Goal: Information Seeking & Learning: Learn about a topic

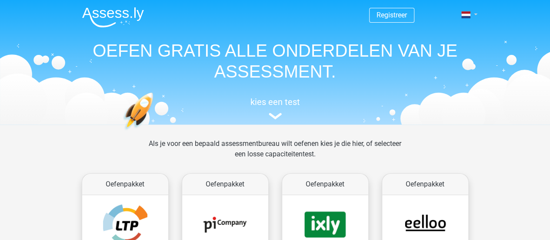
click at [475, 16] on link at bounding box center [466, 15] width 17 height 10
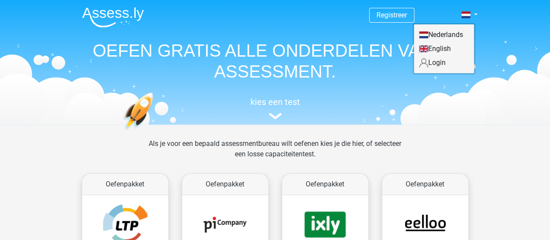
click at [435, 69] on link "Login" at bounding box center [444, 63] width 60 height 14
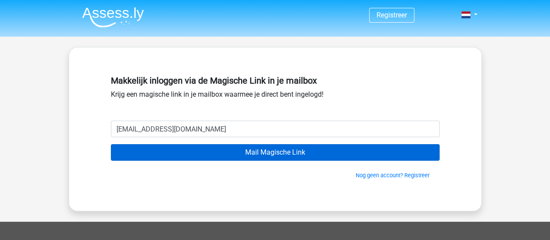
type input "boardbaby@windowslive.com"
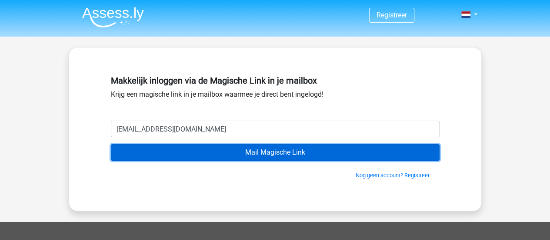
click at [235, 155] on input "Mail Magische Link" at bounding box center [275, 152] width 329 height 17
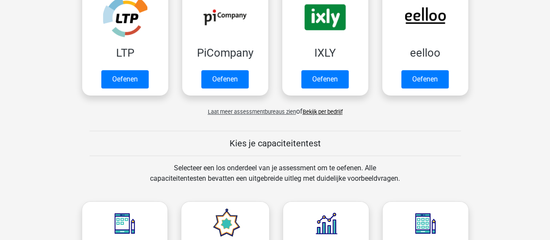
scroll to position [303, 0]
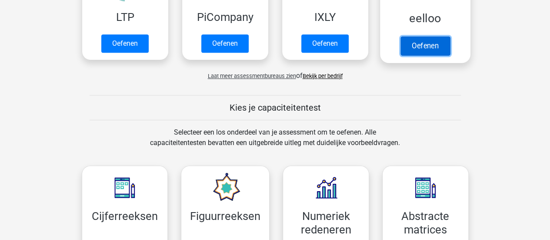
click at [431, 47] on link "Oefenen" at bounding box center [425, 45] width 50 height 19
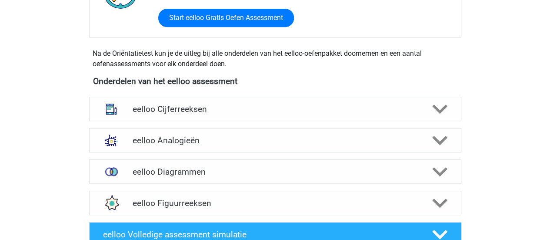
scroll to position [264, 0]
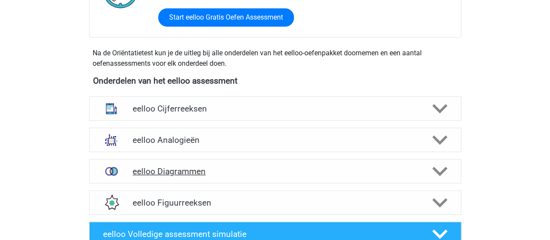
click at [263, 170] on h4 "eelloo Diagrammen" at bounding box center [275, 171] width 285 height 10
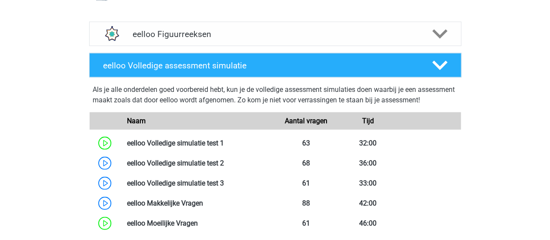
scroll to position [944, 0]
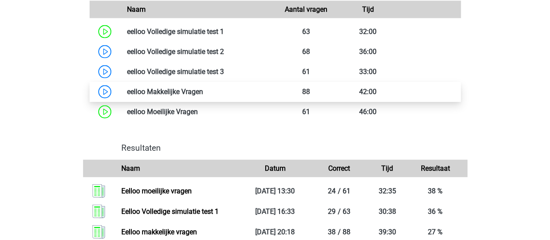
click at [203, 96] on link at bounding box center [203, 91] width 0 height 8
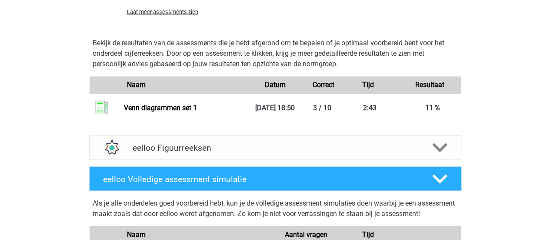
scroll to position [703, 0]
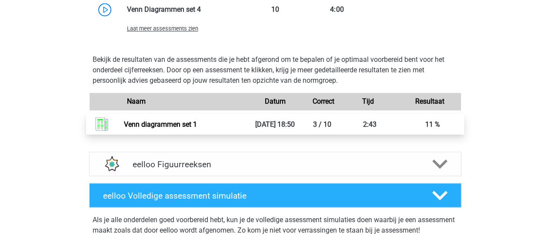
click at [160, 128] on link "Venn diagrammen set 1" at bounding box center [160, 124] width 73 height 8
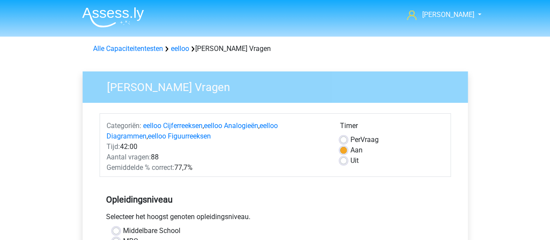
click at [351, 161] on label "Uit" at bounding box center [355, 160] width 8 height 10
click at [342, 161] on input "Uit" at bounding box center [343, 159] width 7 height 9
radio input "true"
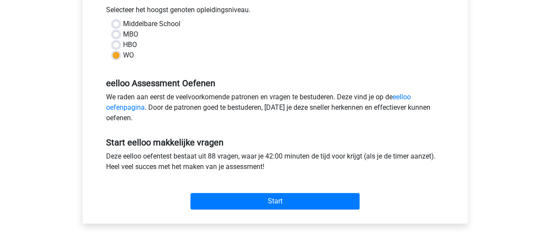
scroll to position [211, 0]
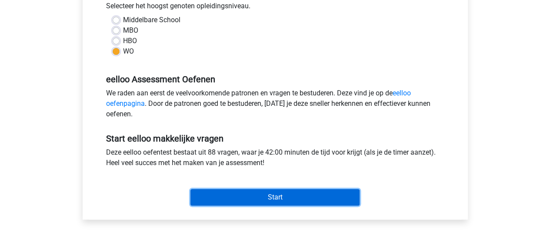
click at [331, 197] on input "Start" at bounding box center [275, 197] width 169 height 17
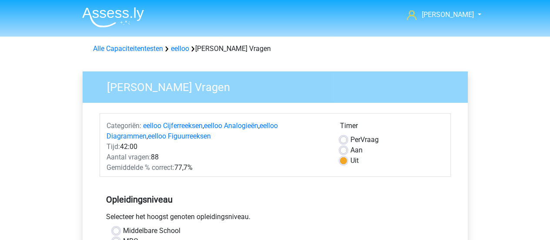
scroll to position [211, 0]
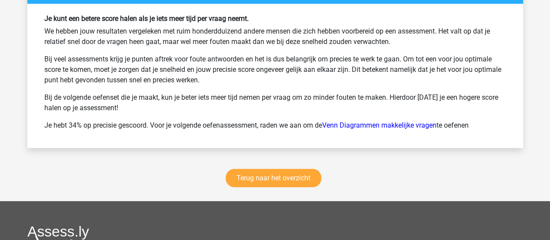
scroll to position [1165, 0]
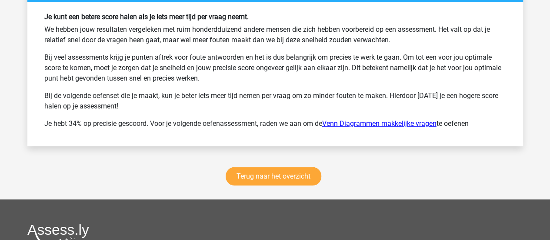
click at [367, 120] on link "Venn Diagrammen makkelijke vragen" at bounding box center [379, 123] width 114 height 8
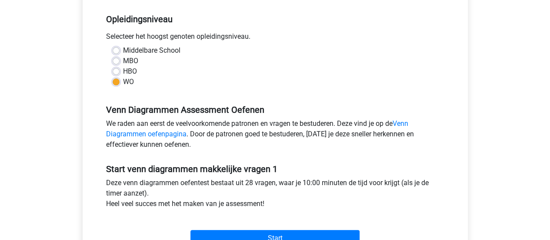
scroll to position [217, 0]
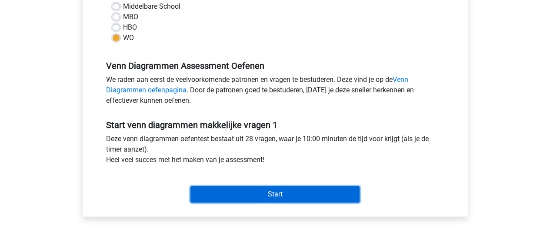
click at [236, 201] on input "Start" at bounding box center [275, 194] width 169 height 17
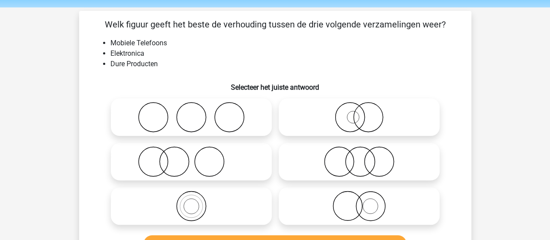
scroll to position [29, 0]
click at [327, 160] on icon at bounding box center [359, 162] width 154 height 30
click at [359, 157] on input "radio" at bounding box center [362, 155] width 6 height 6
radio input "true"
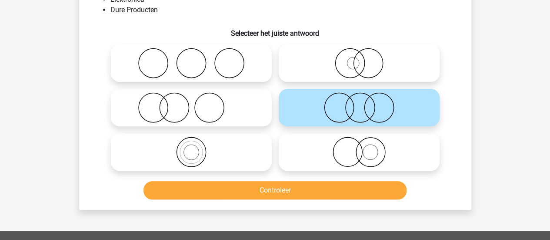
scroll to position [84, 0]
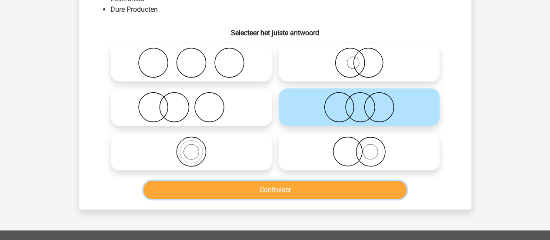
click at [307, 195] on button "Controleer" at bounding box center [275, 190] width 263 height 18
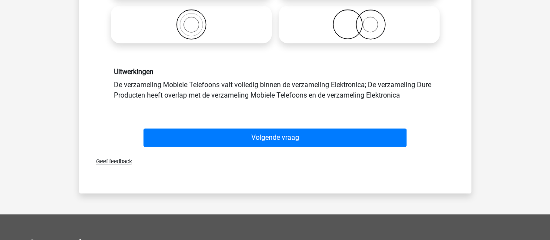
scroll to position [216, 0]
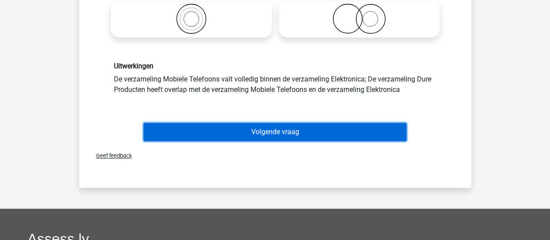
click at [288, 136] on button "Volgende vraag" at bounding box center [275, 132] width 263 height 18
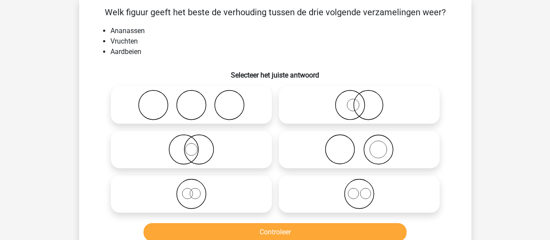
scroll to position [40, 0]
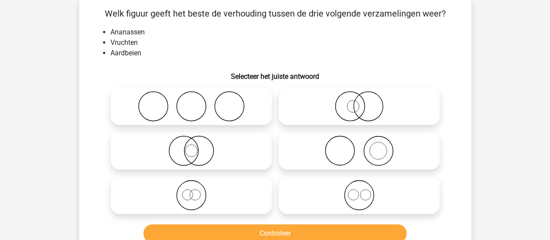
click at [312, 181] on icon at bounding box center [359, 195] width 154 height 30
click at [359, 185] on input "radio" at bounding box center [362, 188] width 6 height 6
radio input "true"
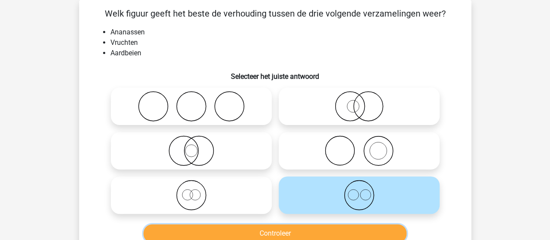
click at [301, 228] on button "Controleer" at bounding box center [275, 233] width 263 height 18
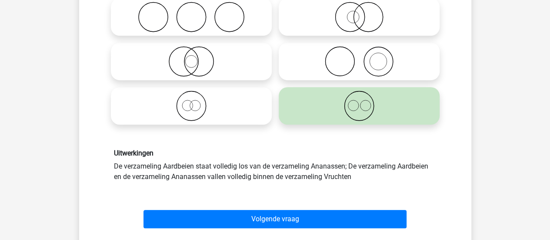
scroll to position [130, 0]
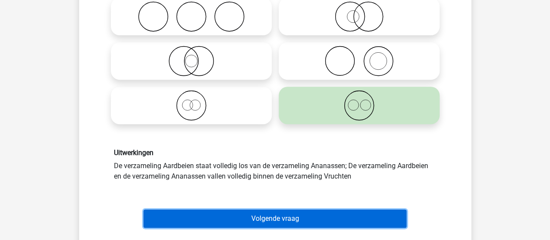
click at [304, 221] on button "Volgende vraag" at bounding box center [275, 218] width 263 height 18
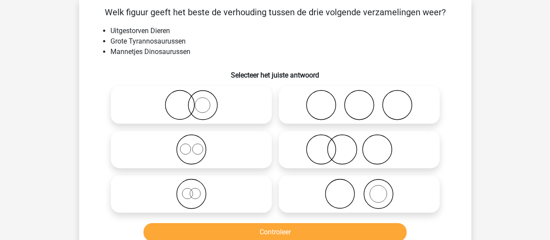
scroll to position [40, 0]
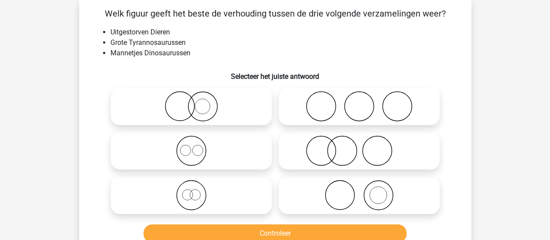
click at [224, 190] on icon at bounding box center [191, 195] width 154 height 30
click at [197, 190] on input "radio" at bounding box center [194, 188] width 6 height 6
radio input "true"
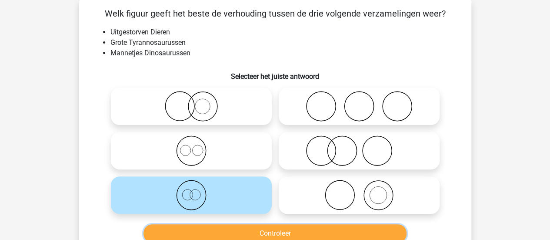
click at [238, 229] on button "Controleer" at bounding box center [275, 233] width 263 height 18
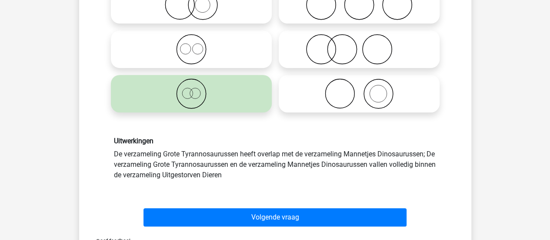
scroll to position [142, 0]
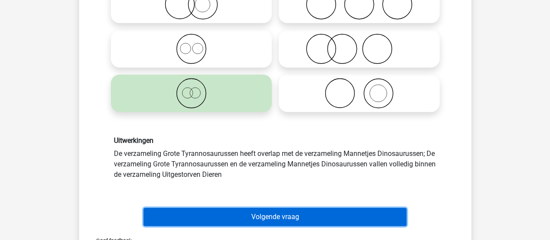
click at [253, 209] on button "Volgende vraag" at bounding box center [275, 216] width 263 height 18
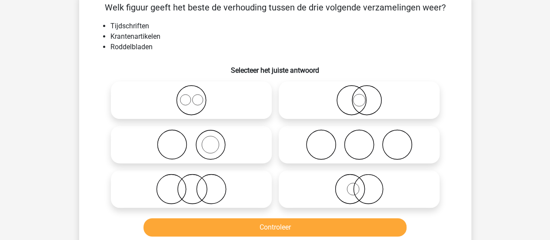
scroll to position [40, 0]
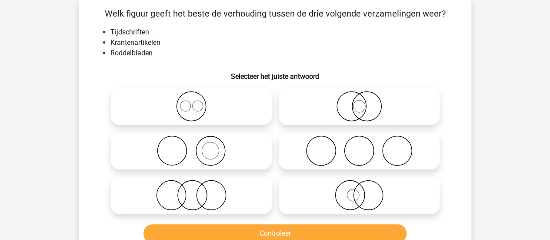
click at [144, 56] on li "Roddelbladen" at bounding box center [283, 53] width 347 height 10
copy li "Roddelbladen"
click at [221, 150] on icon at bounding box center [191, 150] width 154 height 30
click at [197, 146] on input "radio" at bounding box center [194, 143] width 6 height 6
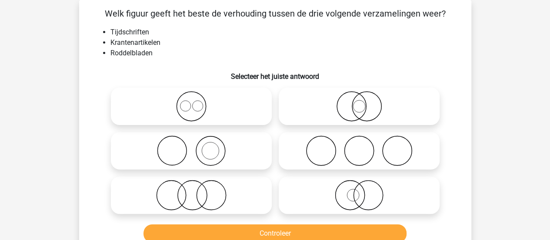
radio input "true"
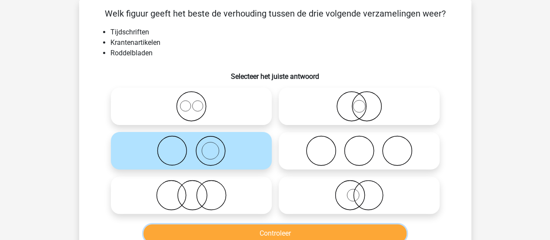
click at [238, 233] on button "Controleer" at bounding box center [275, 233] width 263 height 18
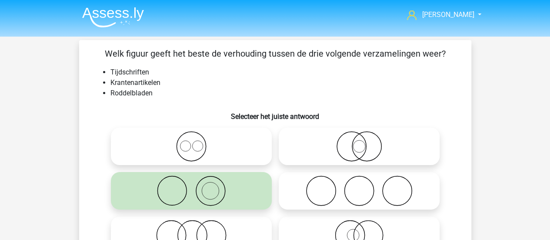
scroll to position [147, 0]
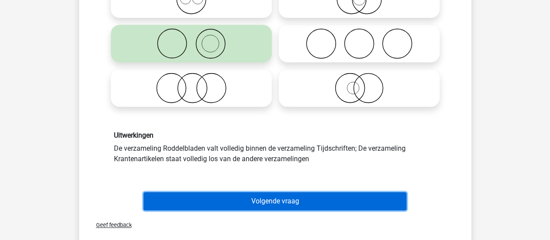
click at [241, 198] on button "Volgende vraag" at bounding box center [275, 201] width 263 height 18
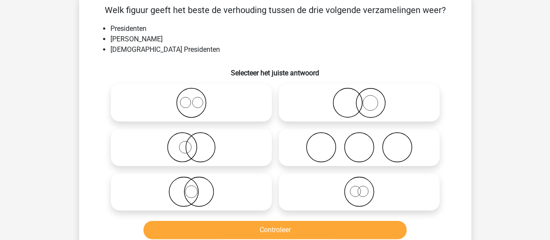
scroll to position [40, 0]
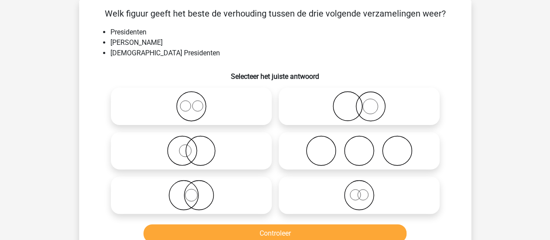
click at [184, 145] on circle at bounding box center [185, 150] width 12 height 12
click at [191, 145] on input "radio" at bounding box center [194, 143] width 6 height 6
radio input "true"
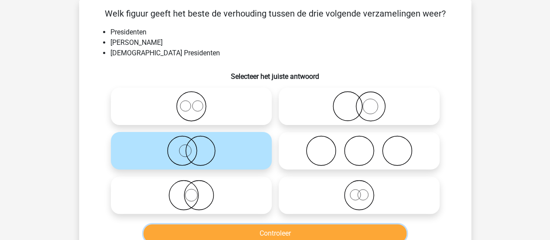
click at [235, 234] on button "Controleer" at bounding box center [275, 233] width 263 height 18
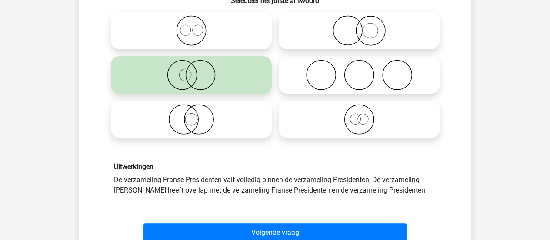
scroll to position [119, 0]
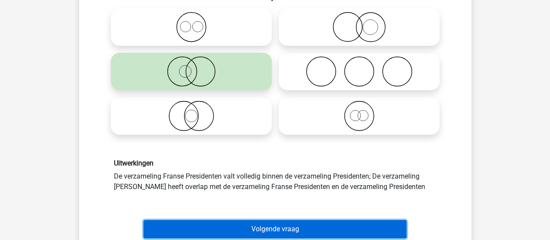
click at [256, 224] on button "Volgende vraag" at bounding box center [275, 229] width 263 height 18
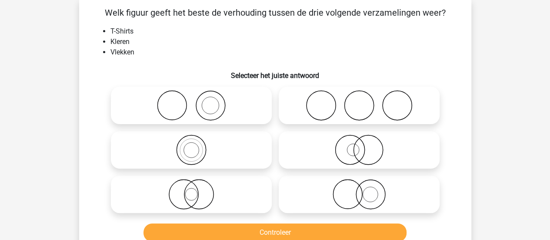
scroll to position [40, 0]
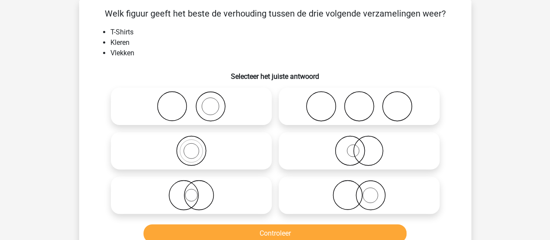
click at [226, 107] on icon at bounding box center [191, 106] width 154 height 30
click at [197, 102] on input "radio" at bounding box center [194, 99] width 6 height 6
radio input "true"
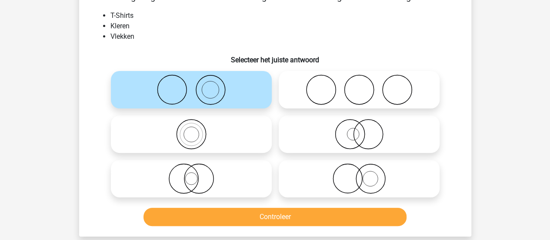
scroll to position [57, 0]
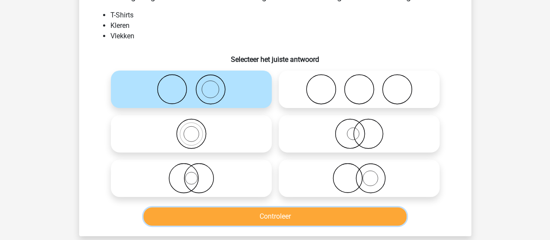
click at [244, 215] on button "Controleer" at bounding box center [275, 216] width 263 height 18
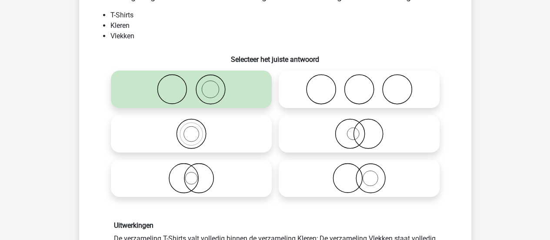
scroll to position [0, 0]
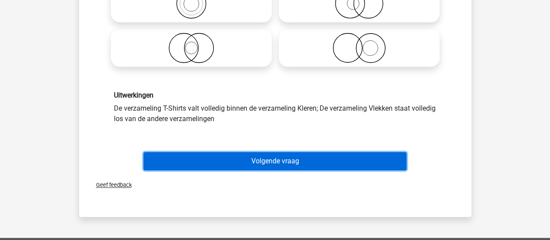
click at [257, 157] on button "Volgende vraag" at bounding box center [275, 161] width 263 height 18
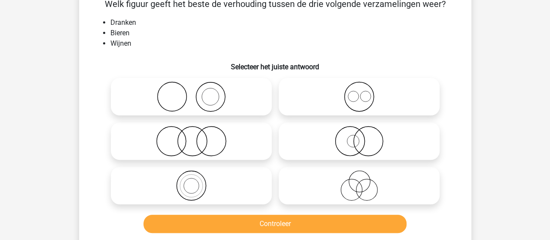
scroll to position [40, 0]
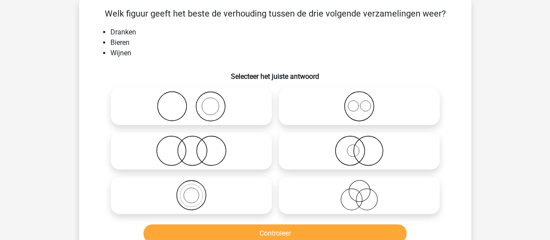
click at [322, 100] on icon at bounding box center [359, 106] width 154 height 30
click at [359, 100] on input "radio" at bounding box center [362, 99] width 6 height 6
radio input "true"
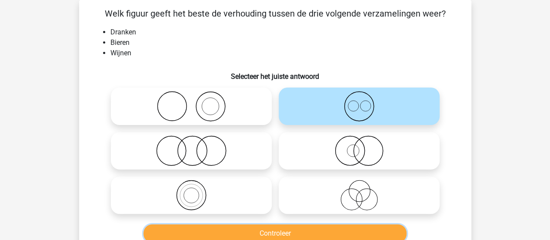
click at [283, 231] on button "Controleer" at bounding box center [275, 233] width 263 height 18
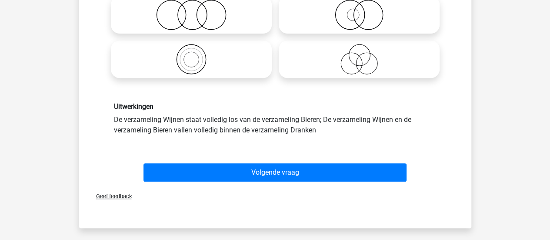
scroll to position [176, 0]
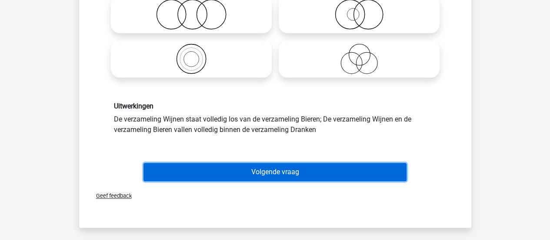
click at [272, 169] on button "Volgende vraag" at bounding box center [275, 172] width 263 height 18
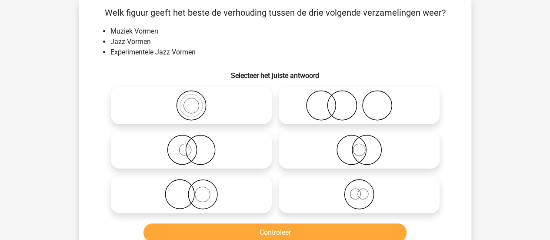
scroll to position [40, 0]
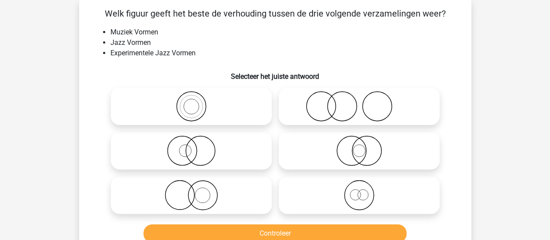
click at [209, 103] on icon at bounding box center [191, 106] width 154 height 30
click at [197, 102] on input "radio" at bounding box center [194, 99] width 6 height 6
radio input "true"
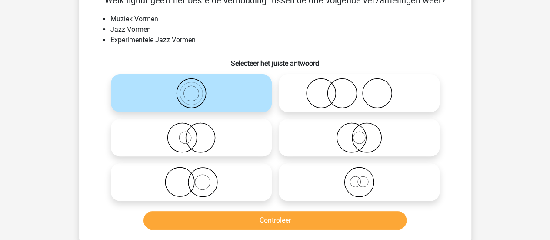
scroll to position [57, 0]
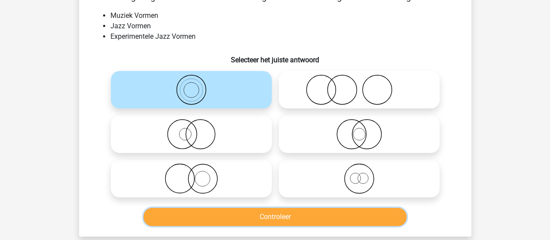
click at [291, 217] on button "Controleer" at bounding box center [275, 216] width 263 height 18
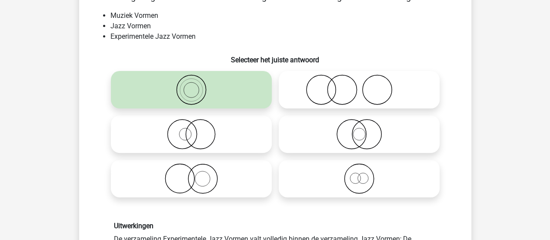
scroll to position [149, 0]
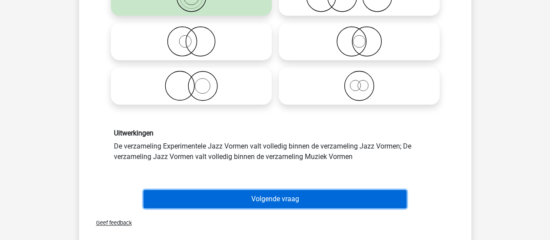
click at [284, 196] on button "Volgende vraag" at bounding box center [275, 199] width 263 height 18
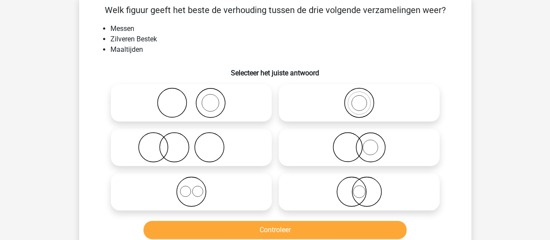
scroll to position [40, 0]
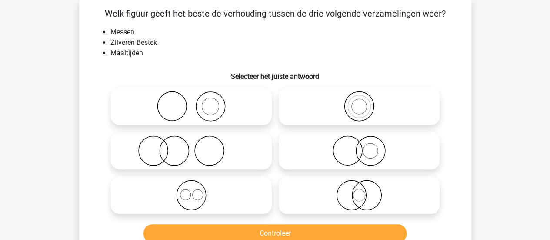
click at [223, 100] on circle at bounding box center [210, 106] width 29 height 29
click at [197, 100] on input "radio" at bounding box center [194, 99] width 6 height 6
radio input "true"
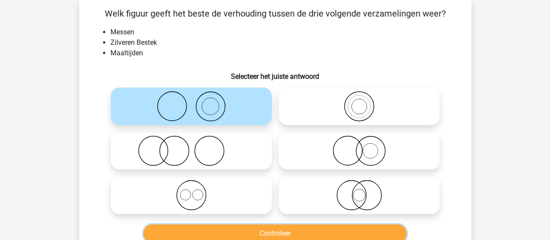
click at [262, 225] on button "Controleer" at bounding box center [275, 233] width 263 height 18
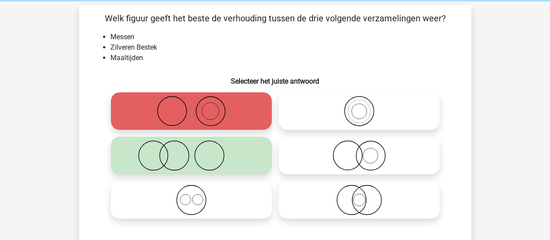
scroll to position [35, 0]
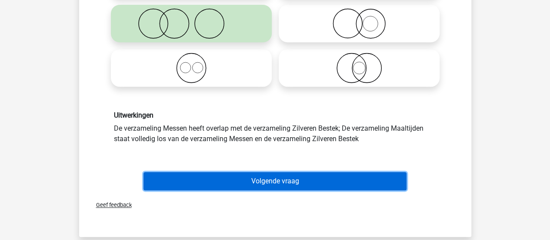
click at [268, 176] on button "Volgende vraag" at bounding box center [275, 181] width 263 height 18
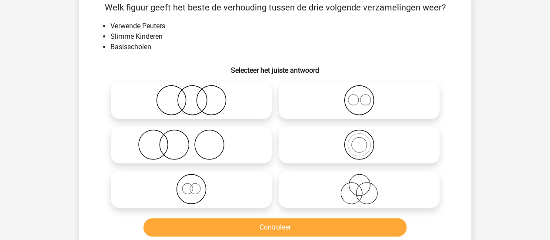
scroll to position [40, 0]
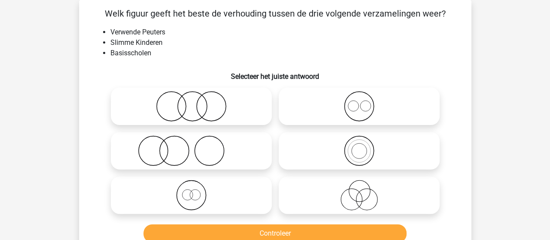
click at [240, 155] on icon at bounding box center [191, 150] width 154 height 30
click at [197, 146] on input "radio" at bounding box center [194, 143] width 6 height 6
radio input "true"
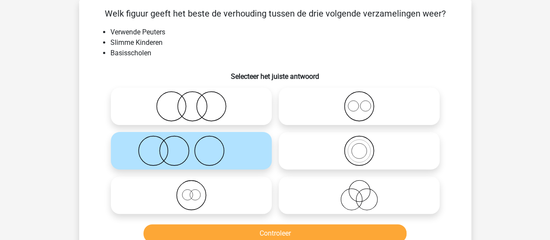
click at [240, 155] on icon at bounding box center [191, 150] width 154 height 30
click at [197, 146] on input "radio" at bounding box center [194, 143] width 6 height 6
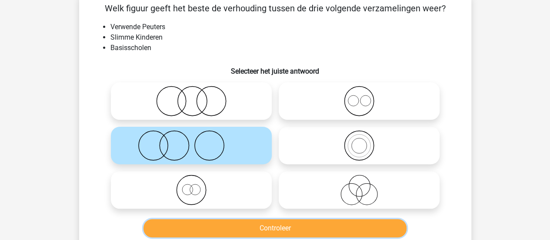
click at [277, 223] on button "Controleer" at bounding box center [275, 228] width 263 height 18
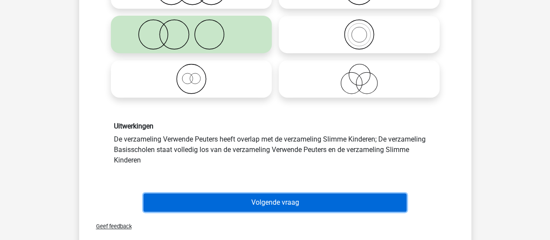
click at [284, 207] on button "Volgende vraag" at bounding box center [275, 202] width 263 height 18
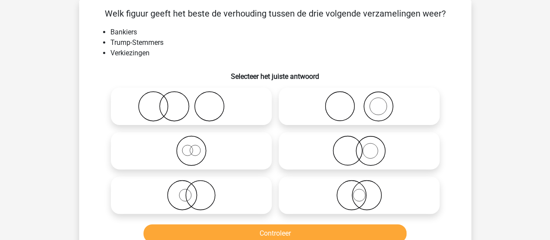
scroll to position [40, 0]
click at [128, 34] on li "Bankiers" at bounding box center [283, 32] width 347 height 10
copy li "Bankiers"
click at [262, 180] on icon at bounding box center [191, 195] width 154 height 30
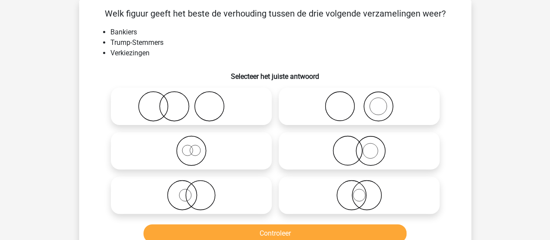
click at [197, 185] on input "radio" at bounding box center [194, 188] width 6 height 6
radio input "true"
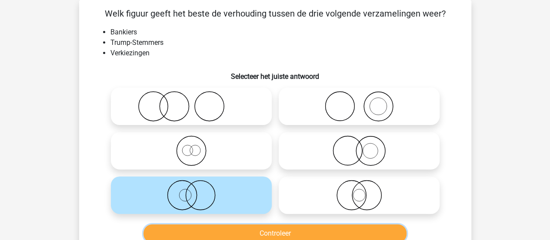
click at [271, 229] on button "Controleer" at bounding box center [275, 233] width 263 height 18
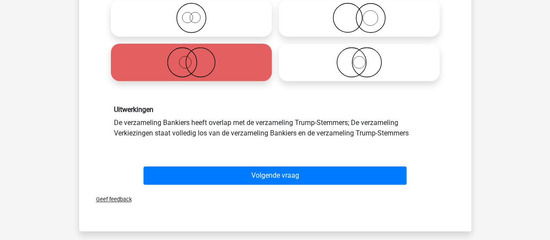
scroll to position [173, 0]
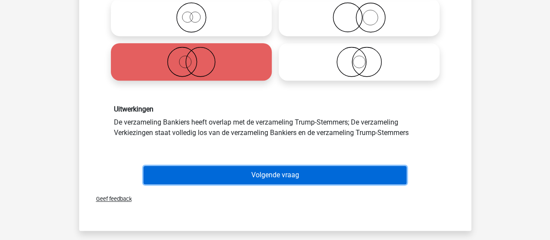
click at [268, 170] on button "Volgende vraag" at bounding box center [275, 175] width 263 height 18
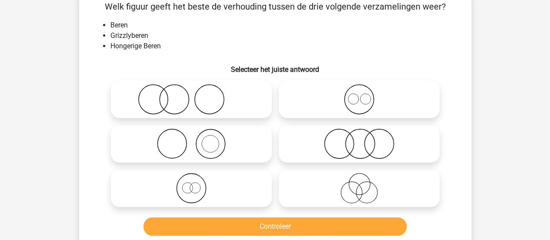
scroll to position [40, 0]
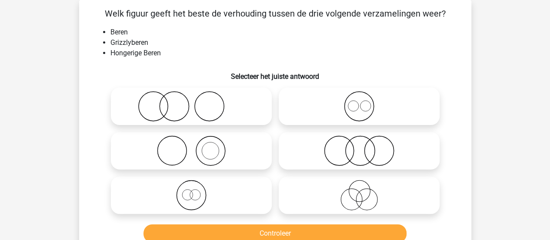
click at [322, 106] on icon at bounding box center [359, 106] width 154 height 30
click at [359, 102] on input "radio" at bounding box center [362, 99] width 6 height 6
radio input "true"
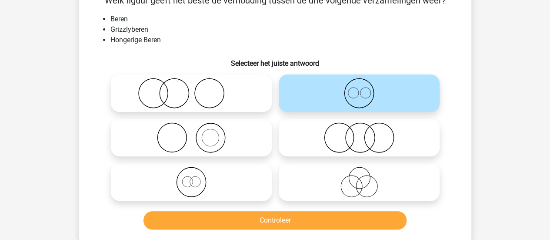
scroll to position [84, 0]
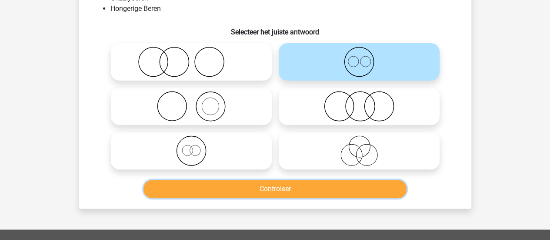
click at [298, 185] on button "Controleer" at bounding box center [275, 189] width 263 height 18
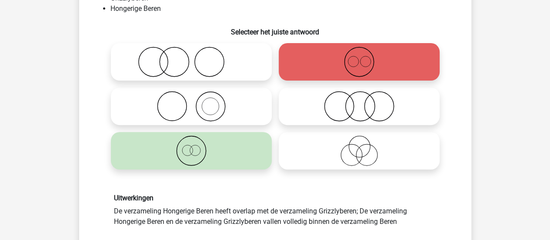
scroll to position [151, 0]
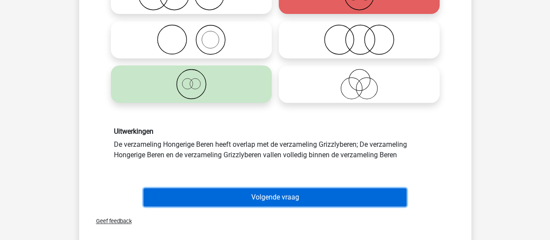
click at [268, 193] on button "Volgende vraag" at bounding box center [275, 197] width 263 height 18
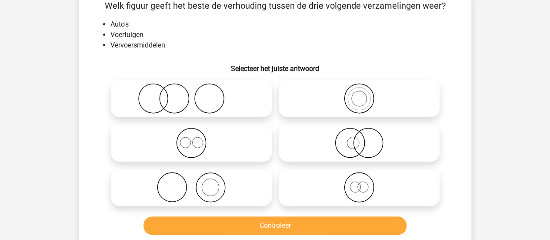
scroll to position [40, 0]
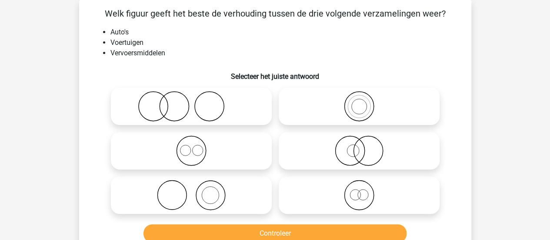
click at [300, 100] on icon at bounding box center [359, 106] width 154 height 30
click at [359, 100] on input "radio" at bounding box center [362, 99] width 6 height 6
radio input "true"
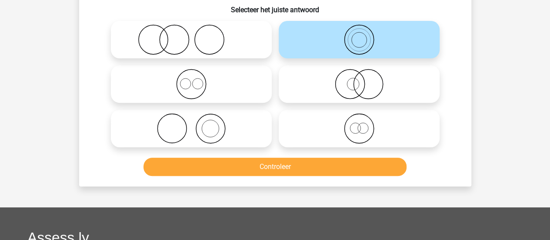
scroll to position [107, 0]
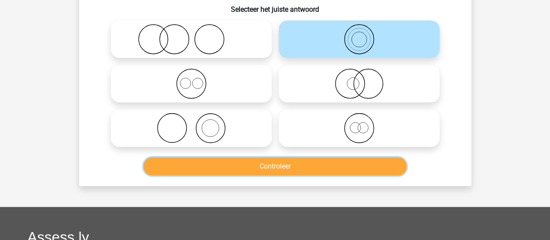
click at [274, 171] on button "Controleer" at bounding box center [275, 166] width 263 height 18
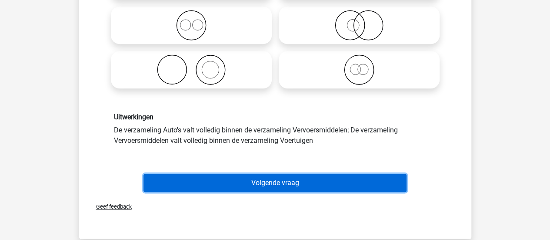
click at [274, 175] on button "Volgende vraag" at bounding box center [275, 183] width 263 height 18
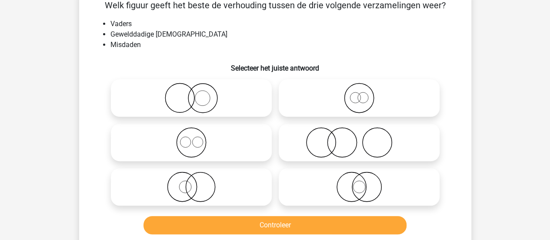
scroll to position [40, 0]
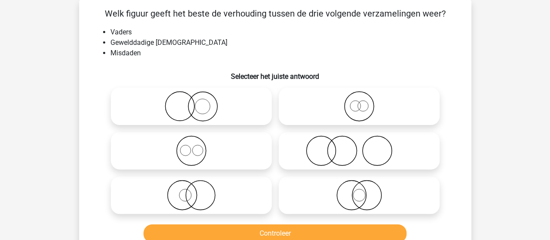
click at [130, 56] on li "Misdaden" at bounding box center [283, 53] width 347 height 10
copy li "Misdaden"
click at [180, 60] on div "Welk figuur geeft het beste de verhouding tussen de drie volgende verzamelingen…" at bounding box center [275, 126] width 385 height 239
click at [204, 109] on icon at bounding box center [191, 106] width 154 height 30
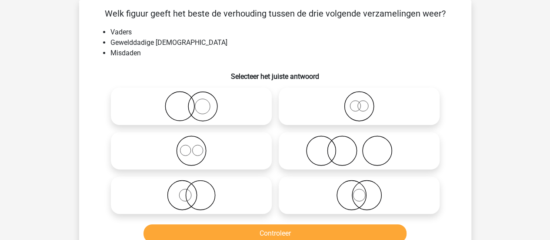
click at [197, 102] on input "radio" at bounding box center [194, 99] width 6 height 6
radio input "true"
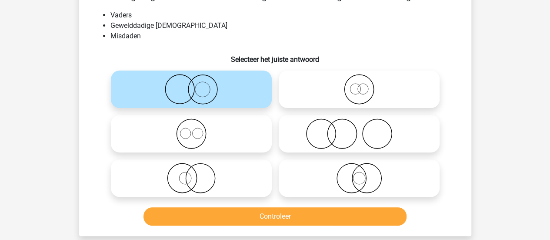
scroll to position [58, 0]
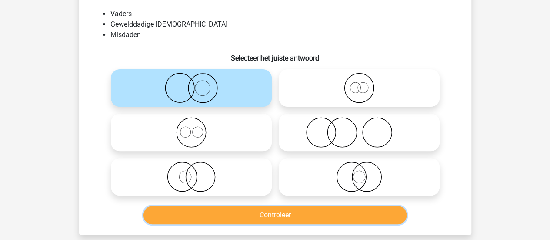
click at [237, 212] on button "Controleer" at bounding box center [275, 215] width 263 height 18
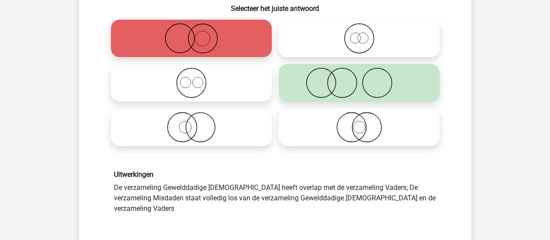
scroll to position [113, 0]
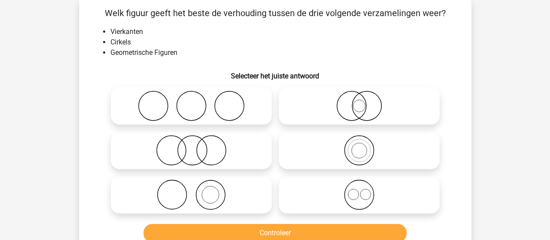
scroll to position [40, 0]
click at [319, 190] on icon at bounding box center [359, 195] width 154 height 30
click at [359, 190] on input "radio" at bounding box center [362, 188] width 6 height 6
radio input "true"
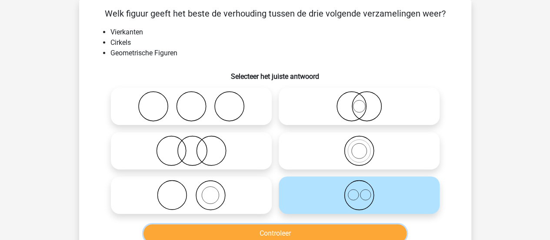
click at [281, 233] on button "Controleer" at bounding box center [275, 233] width 263 height 18
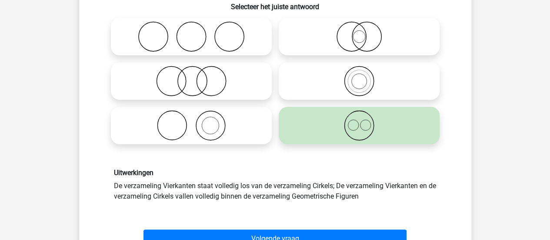
scroll to position [111, 0]
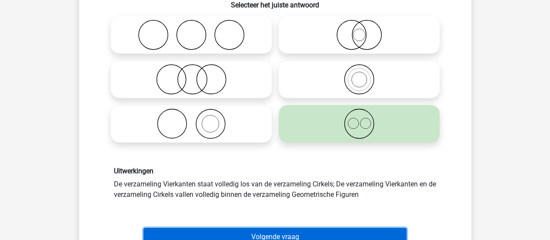
click at [281, 233] on button "Volgende vraag" at bounding box center [275, 236] width 263 height 18
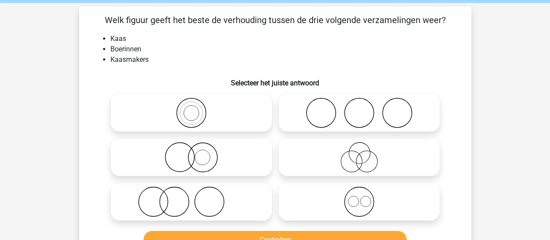
scroll to position [37, 0]
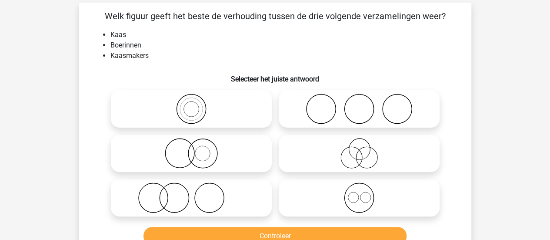
click at [242, 193] on icon at bounding box center [191, 197] width 154 height 30
click at [197, 193] on input "radio" at bounding box center [194, 190] width 6 height 6
radio input "true"
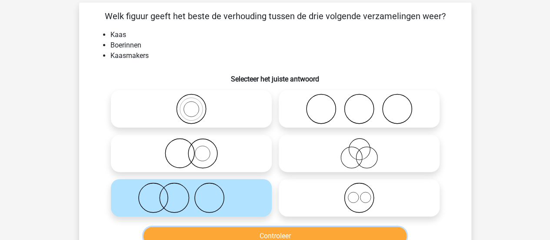
click at [260, 233] on button "Controleer" at bounding box center [275, 236] width 263 height 18
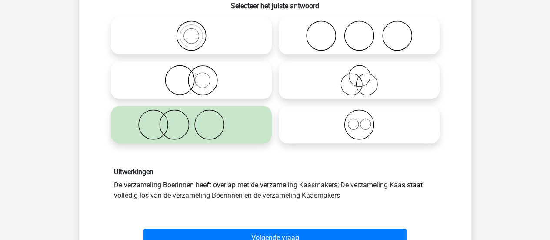
scroll to position [121, 0]
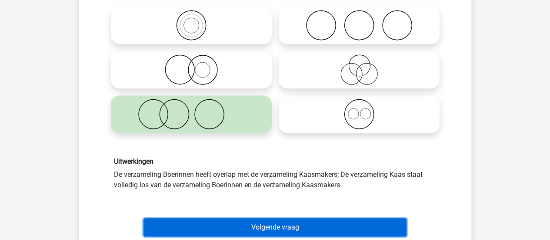
click at [262, 231] on button "Volgende vraag" at bounding box center [275, 227] width 263 height 18
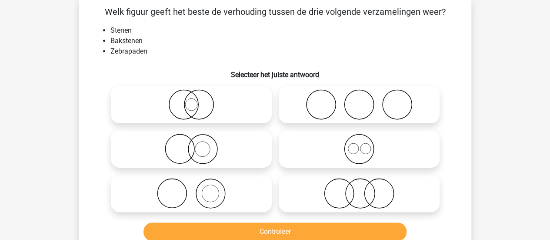
scroll to position [40, 0]
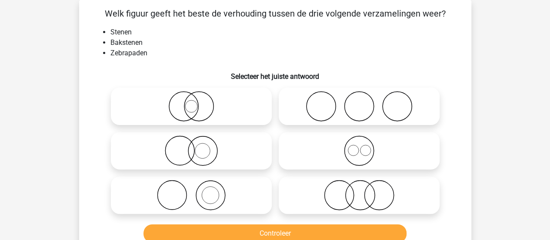
click at [258, 200] on icon at bounding box center [191, 195] width 154 height 30
click at [197, 191] on input "radio" at bounding box center [194, 188] width 6 height 6
radio input "true"
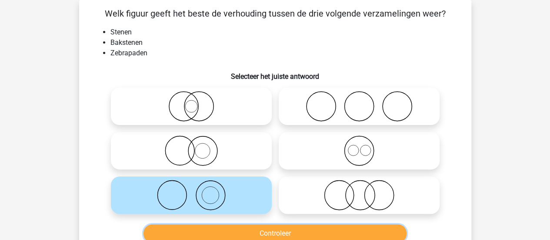
click at [264, 231] on button "Controleer" at bounding box center [275, 233] width 263 height 18
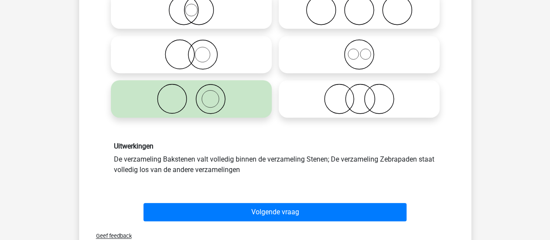
scroll to position [137, 0]
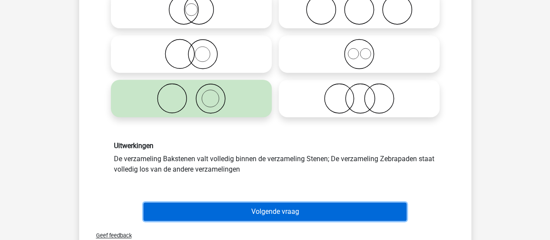
click at [270, 213] on button "Volgende vraag" at bounding box center [275, 211] width 263 height 18
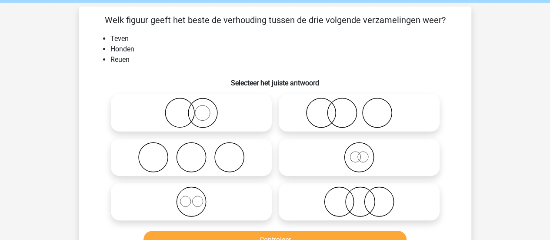
scroll to position [33, 0]
click at [219, 144] on icon at bounding box center [191, 157] width 154 height 30
click at [197, 147] on input "radio" at bounding box center [194, 150] width 6 height 6
radio input "true"
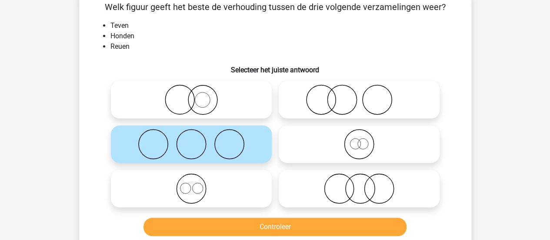
scroll to position [47, 0]
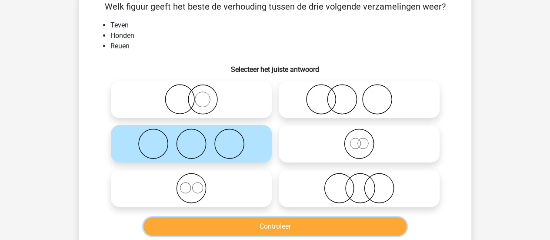
click at [252, 225] on button "Controleer" at bounding box center [275, 226] width 263 height 18
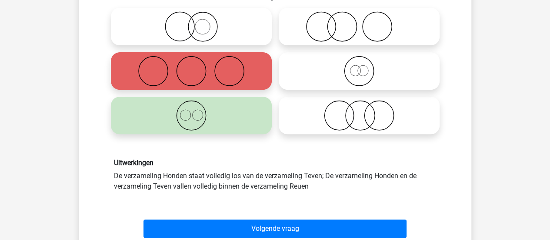
scroll to position [129, 0]
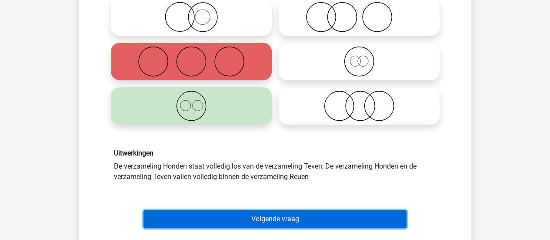
click at [254, 223] on button "Volgende vraag" at bounding box center [275, 219] width 263 height 18
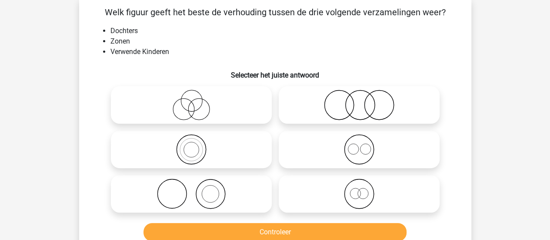
scroll to position [40, 0]
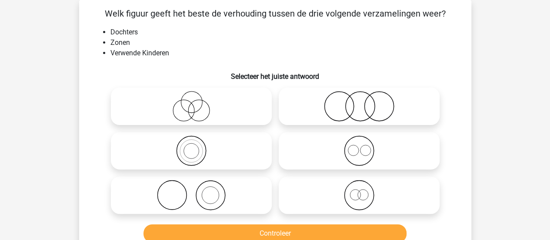
click at [305, 155] on icon at bounding box center [359, 150] width 154 height 30
click at [359, 146] on input "radio" at bounding box center [362, 143] width 6 height 6
radio input "true"
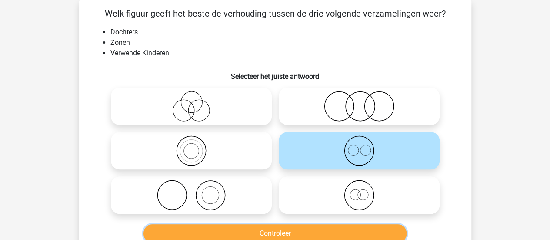
click at [281, 234] on button "Controleer" at bounding box center [275, 233] width 263 height 18
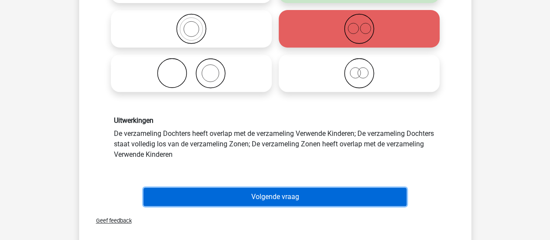
click at [279, 189] on button "Volgende vraag" at bounding box center [275, 196] width 263 height 18
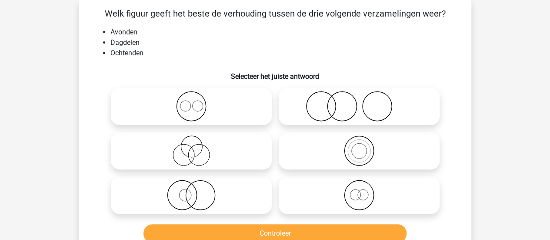
click at [242, 113] on icon at bounding box center [191, 106] width 154 height 30
click at [197, 102] on input "radio" at bounding box center [194, 99] width 6 height 6
radio input "true"
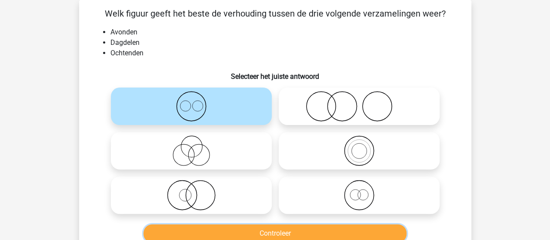
click at [277, 232] on button "Controleer" at bounding box center [275, 233] width 263 height 18
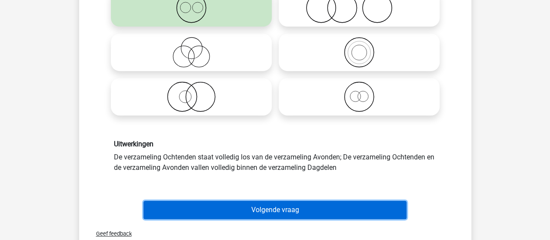
click at [280, 203] on button "Volgende vraag" at bounding box center [275, 210] width 263 height 18
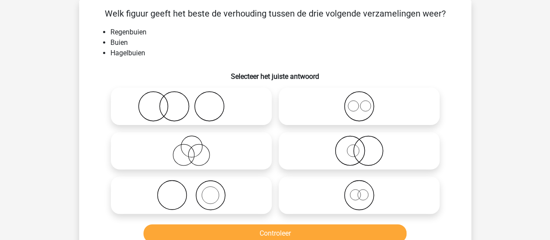
click at [313, 110] on icon at bounding box center [359, 106] width 154 height 30
click at [359, 102] on input "radio" at bounding box center [362, 99] width 6 height 6
radio input "true"
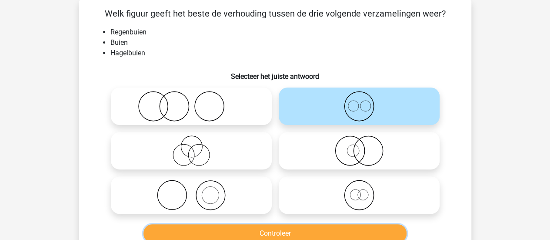
click at [282, 234] on button "Controleer" at bounding box center [275, 233] width 263 height 18
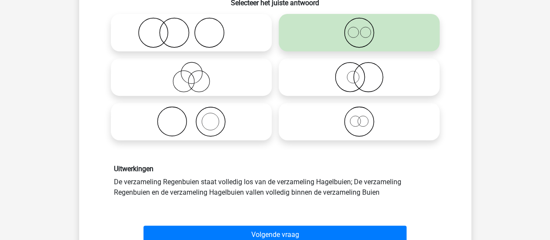
scroll to position [114, 0]
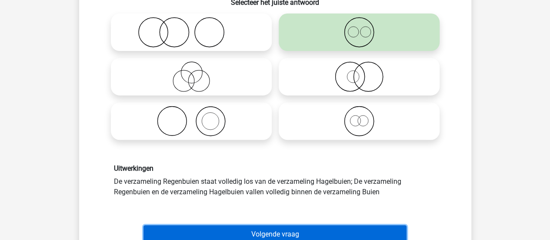
click at [282, 234] on button "Volgende vraag" at bounding box center [275, 234] width 263 height 18
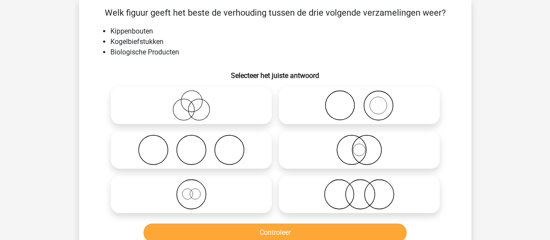
scroll to position [40, 0]
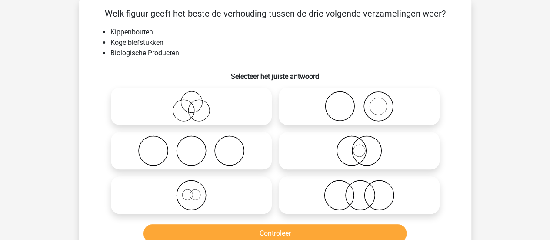
click at [359, 191] on input "radio" at bounding box center [362, 188] width 6 height 6
radio input "true"
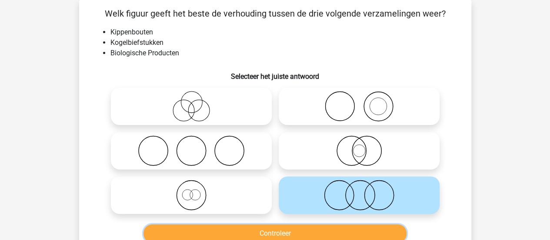
click at [346, 228] on button "Controleer" at bounding box center [275, 233] width 263 height 18
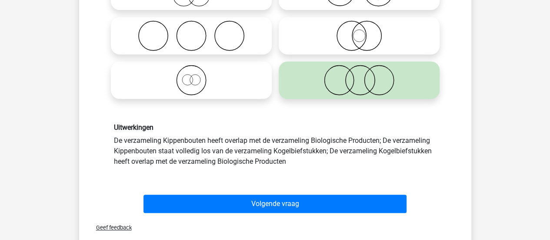
scroll to position [157, 0]
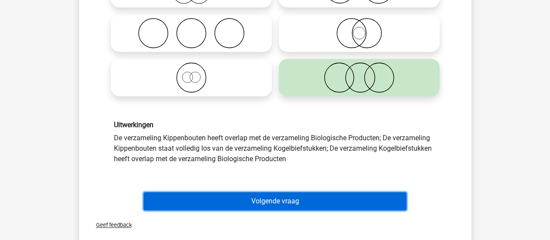
click at [297, 199] on button "Volgende vraag" at bounding box center [275, 201] width 263 height 18
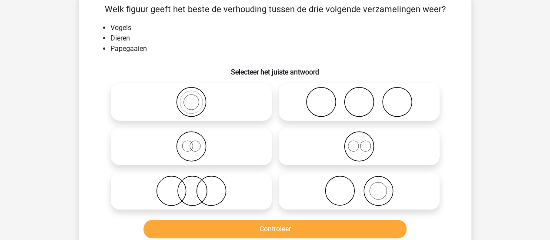
scroll to position [40, 0]
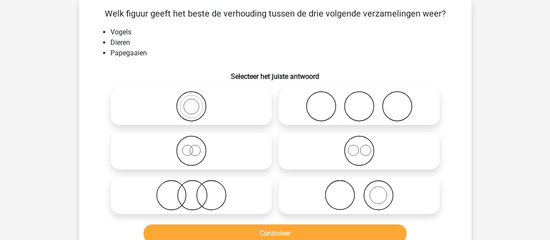
click at [208, 105] on icon at bounding box center [191, 106] width 154 height 30
click at [197, 102] on input "radio" at bounding box center [194, 99] width 6 height 6
radio input "true"
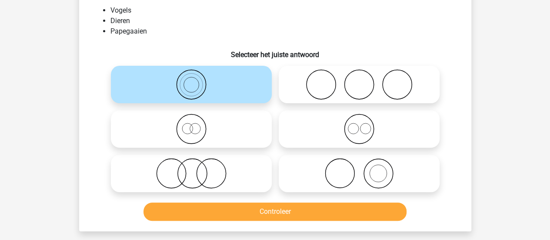
scroll to position [61, 0]
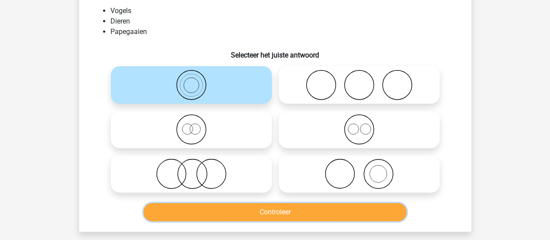
click at [271, 209] on button "Controleer" at bounding box center [275, 212] width 263 height 18
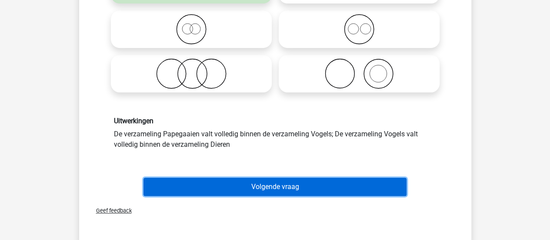
click at [273, 192] on button "Volgende vraag" at bounding box center [275, 186] width 263 height 18
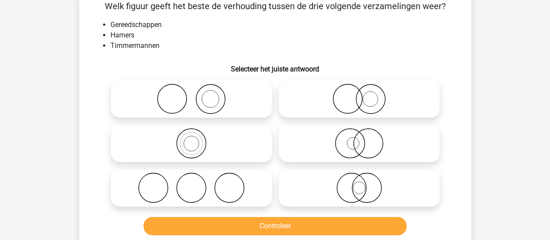
scroll to position [40, 0]
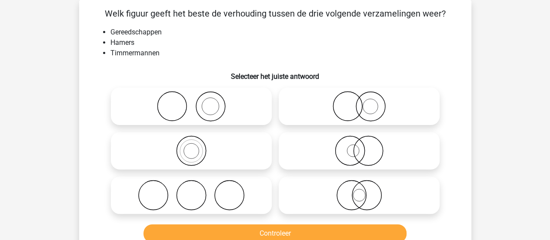
click at [234, 116] on icon at bounding box center [191, 106] width 154 height 30
click at [197, 102] on input "radio" at bounding box center [194, 99] width 6 height 6
radio input "true"
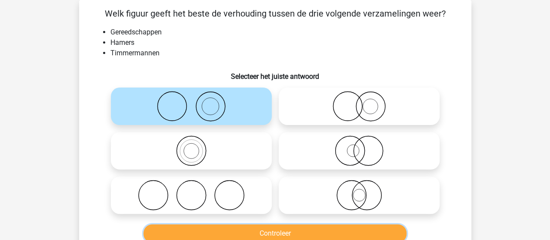
click at [263, 230] on button "Controleer" at bounding box center [275, 233] width 263 height 18
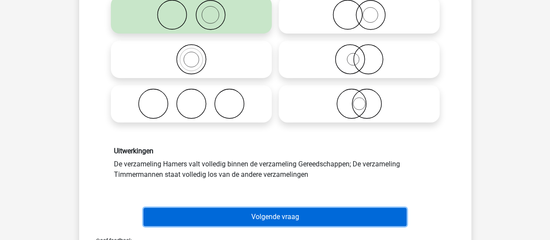
click at [272, 216] on button "Volgende vraag" at bounding box center [275, 216] width 263 height 18
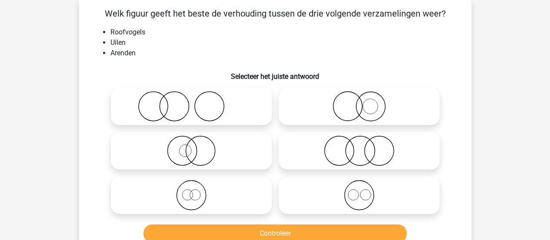
click at [125, 55] on li "Arenden" at bounding box center [283, 53] width 347 height 10
copy li "Arenden"
click at [335, 105] on icon at bounding box center [359, 106] width 154 height 30
click at [359, 102] on input "radio" at bounding box center [362, 99] width 6 height 6
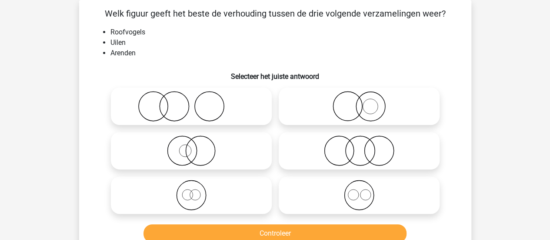
radio input "true"
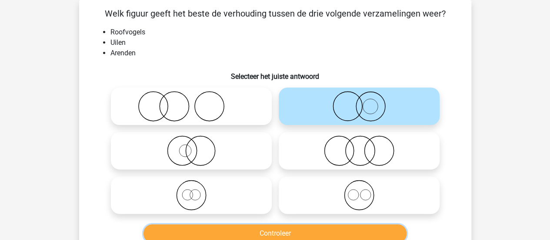
click at [301, 231] on button "Controleer" at bounding box center [275, 233] width 263 height 18
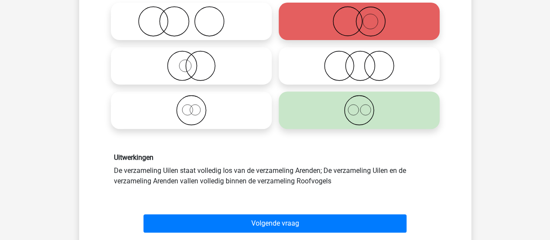
scroll to position [125, 0]
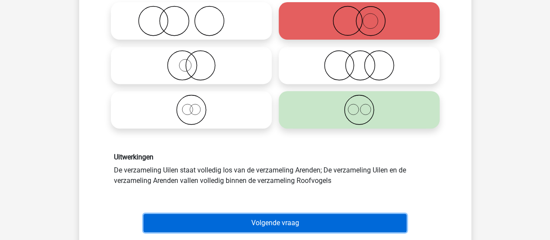
click at [302, 221] on button "Volgende vraag" at bounding box center [275, 223] width 263 height 18
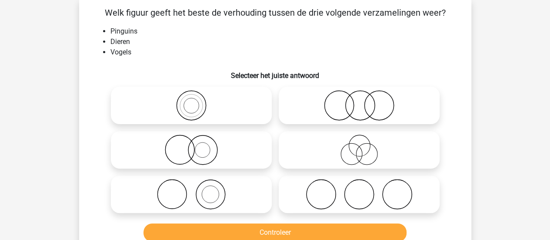
scroll to position [40, 0]
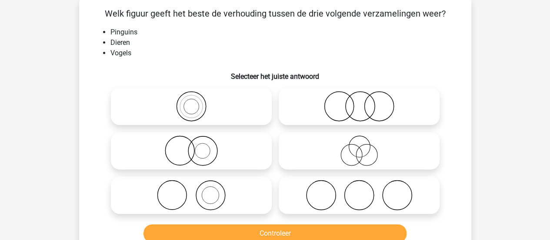
click at [217, 110] on icon at bounding box center [191, 106] width 154 height 30
click at [197, 102] on input "radio" at bounding box center [194, 99] width 6 height 6
radio input "true"
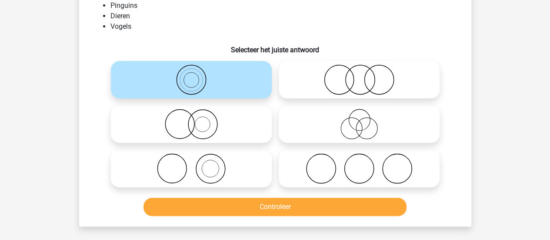
scroll to position [67, 0]
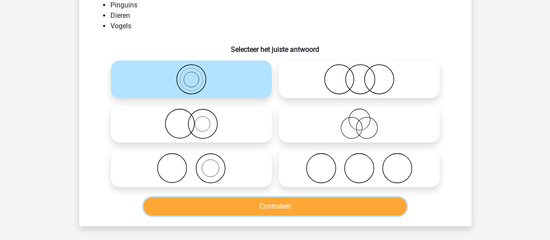
click at [252, 201] on button "Controleer" at bounding box center [275, 206] width 263 height 18
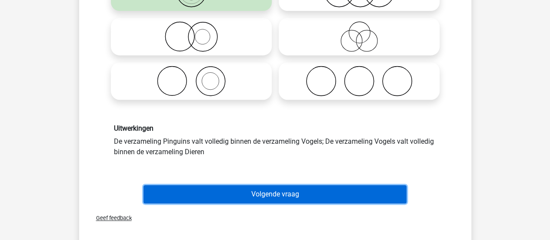
click at [254, 199] on button "Volgende vraag" at bounding box center [275, 194] width 263 height 18
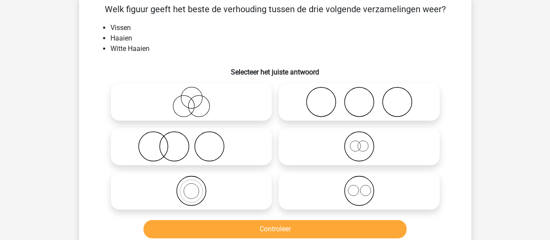
scroll to position [40, 0]
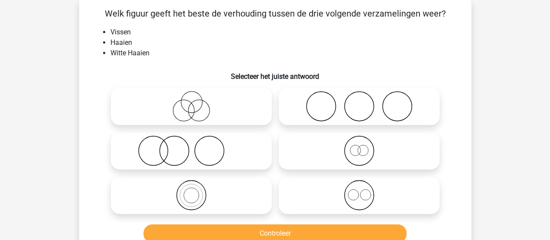
click at [215, 191] on icon at bounding box center [191, 195] width 154 height 30
click at [197, 191] on input "radio" at bounding box center [194, 188] width 6 height 6
radio input "true"
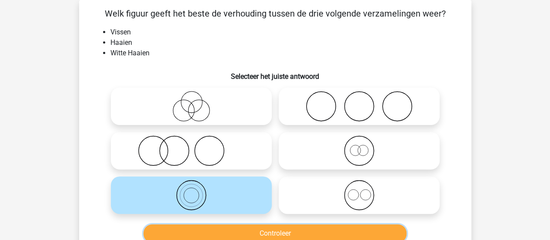
click at [241, 228] on button "Controleer" at bounding box center [275, 233] width 263 height 18
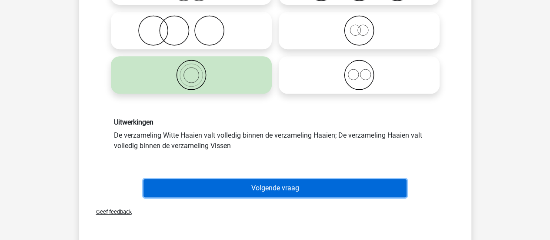
click at [258, 190] on button "Volgende vraag" at bounding box center [275, 188] width 263 height 18
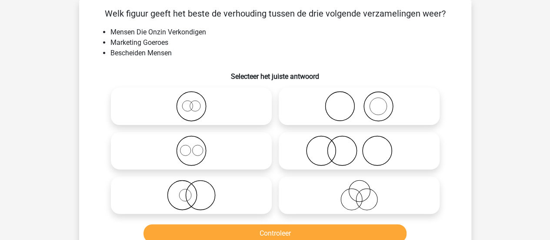
click at [231, 187] on icon at bounding box center [191, 195] width 154 height 30
click at [197, 187] on input "radio" at bounding box center [194, 188] width 6 height 6
radio input "true"
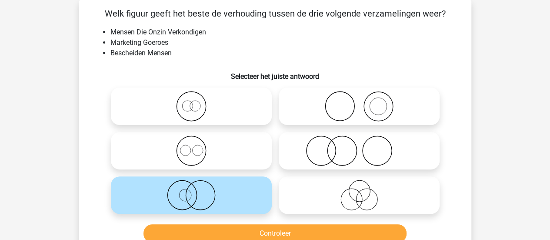
click at [231, 187] on icon at bounding box center [191, 195] width 154 height 30
click at [197, 187] on input "radio" at bounding box center [194, 188] width 6 height 6
click at [245, 231] on button "Controleer" at bounding box center [275, 233] width 263 height 18
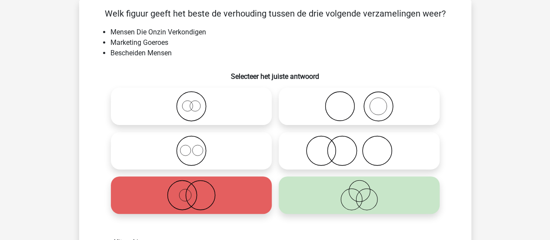
scroll to position [109, 0]
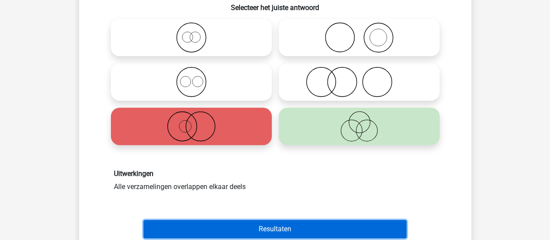
click at [251, 223] on button "Resultaten" at bounding box center [275, 229] width 263 height 18
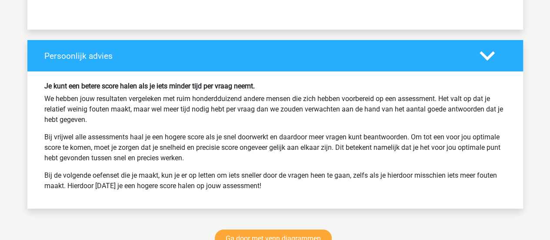
scroll to position [1552, 0]
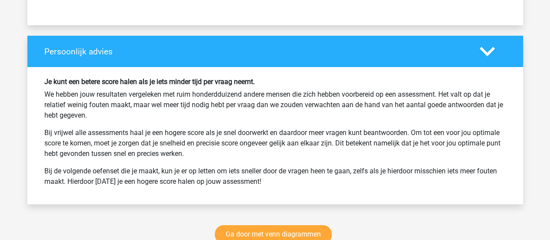
click at [250, 140] on p "Bij vrijwel alle assessments haal je een hogere score als je snel doorwerkt en …" at bounding box center [275, 142] width 462 height 31
